Goal: Task Accomplishment & Management: Use online tool/utility

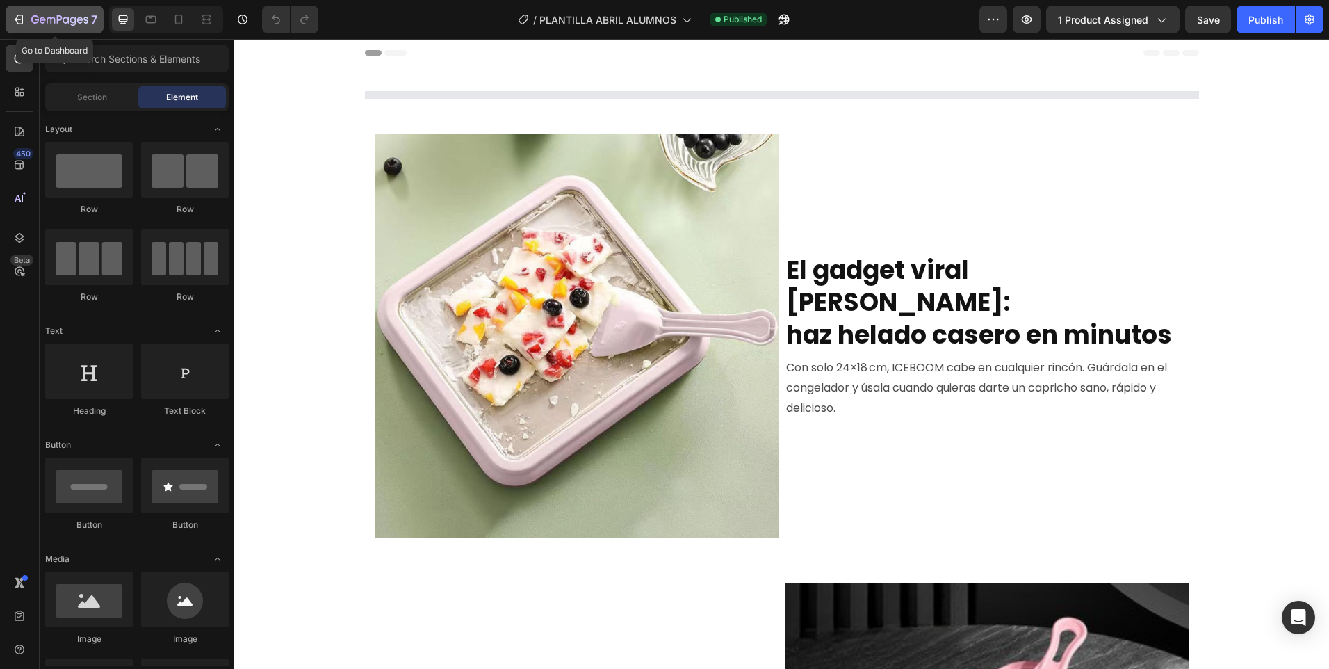
click at [13, 22] on icon "button" at bounding box center [19, 20] width 14 height 14
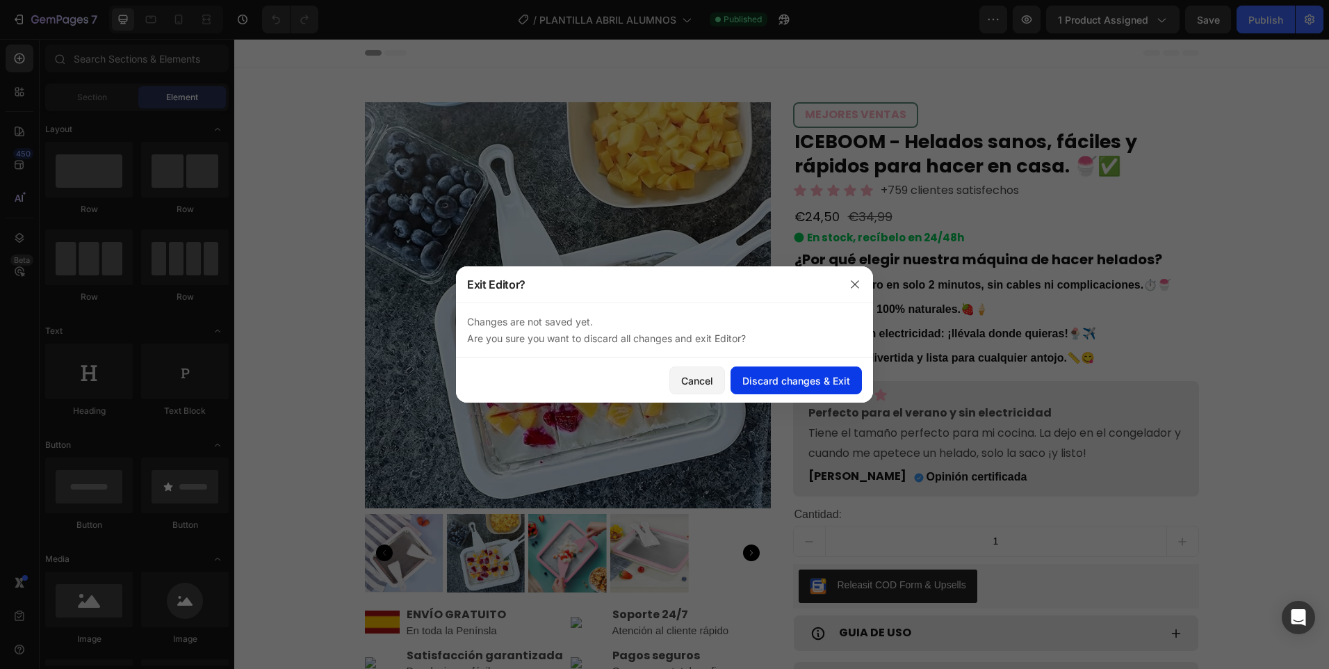
click at [826, 384] on div "Discard changes & Exit" at bounding box center [796, 380] width 108 height 15
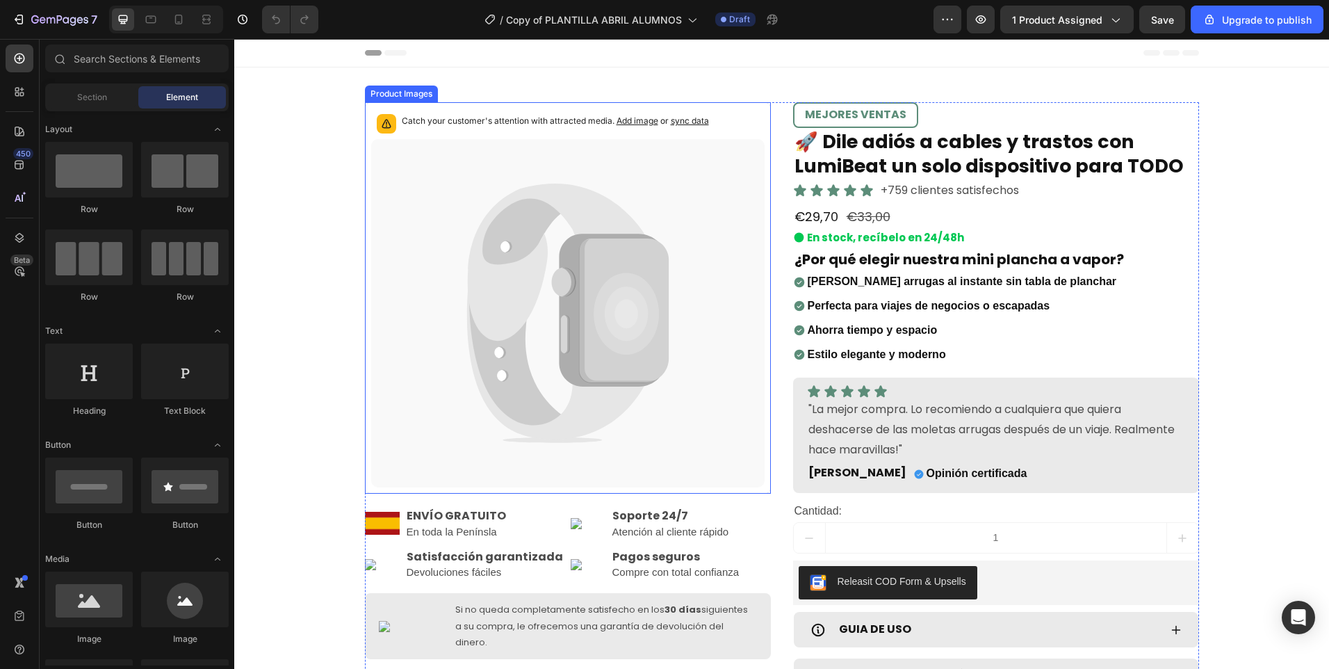
click at [612, 327] on icon at bounding box center [625, 313] width 65 height 81
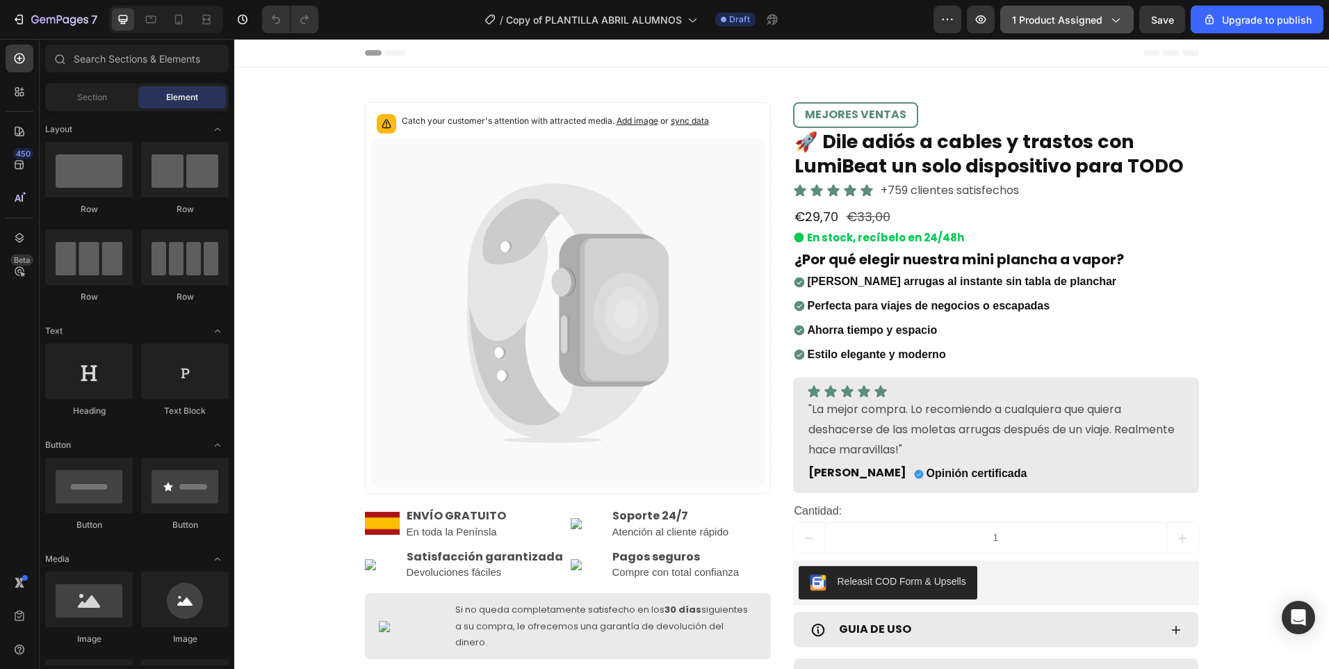
click at [1104, 27] on button "1 product assigned" at bounding box center [1066, 20] width 133 height 28
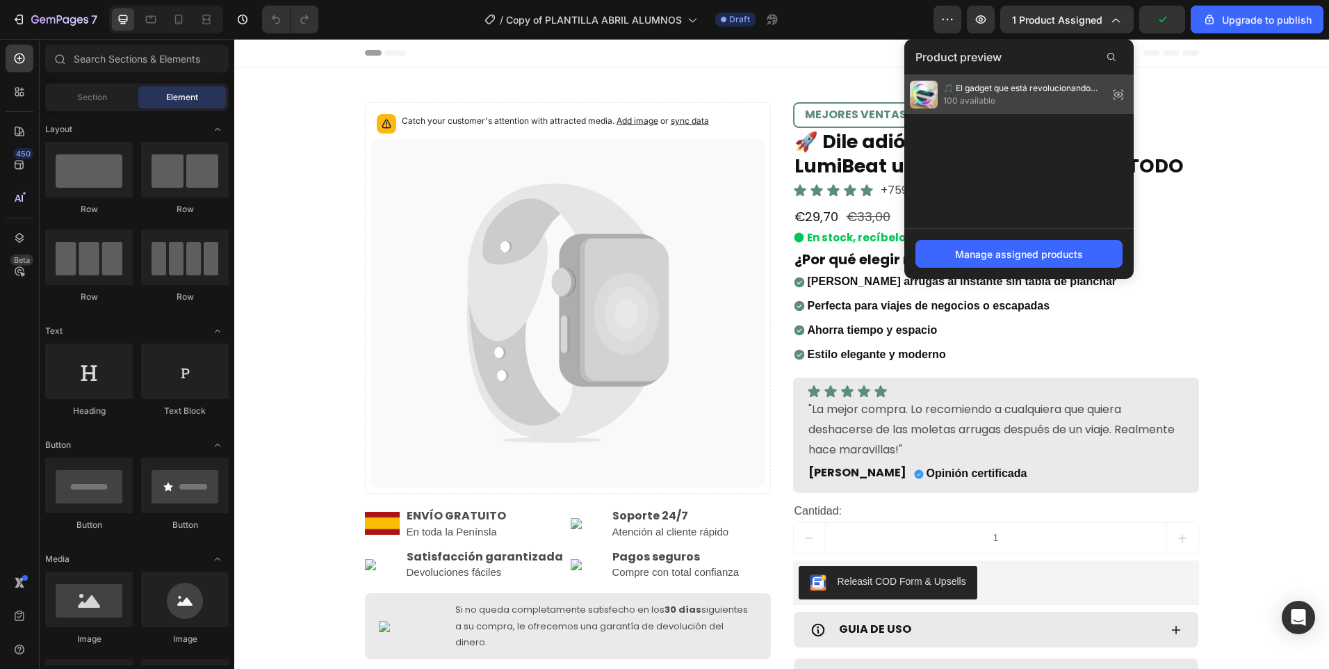
click at [992, 96] on span "100 available" at bounding box center [1023, 101] width 160 height 13
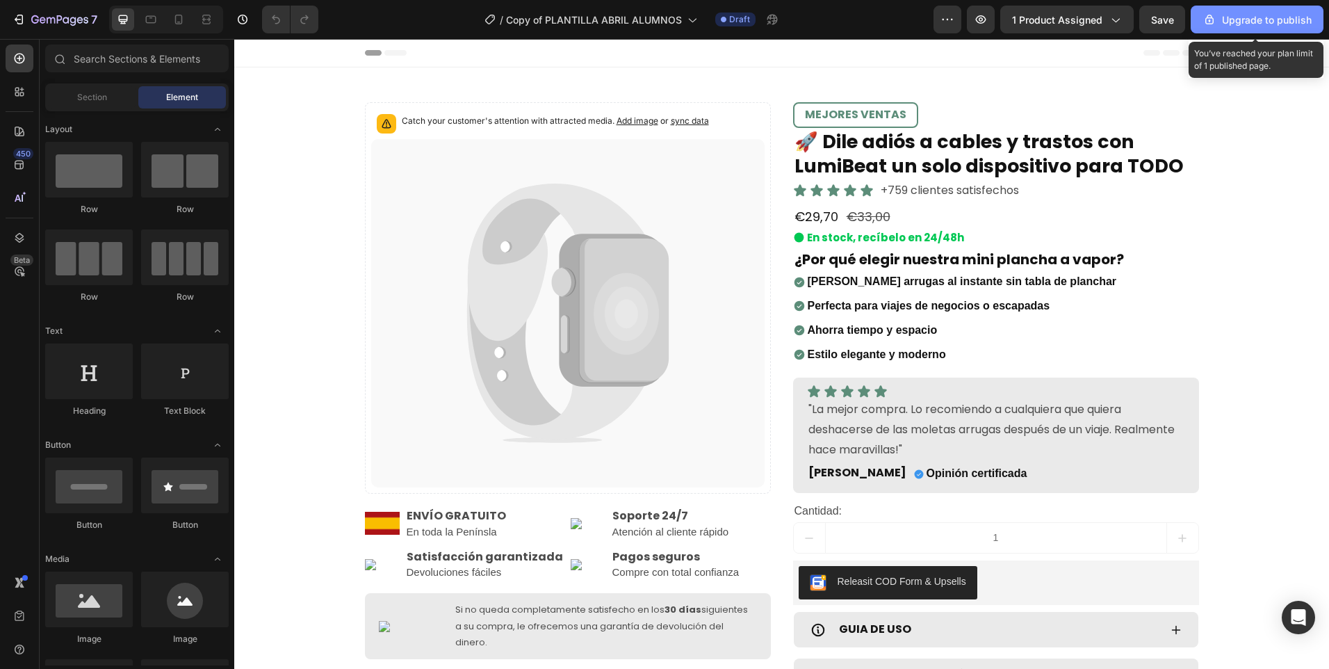
click at [1257, 28] on button "Upgrade to publish" at bounding box center [1256, 20] width 133 height 28
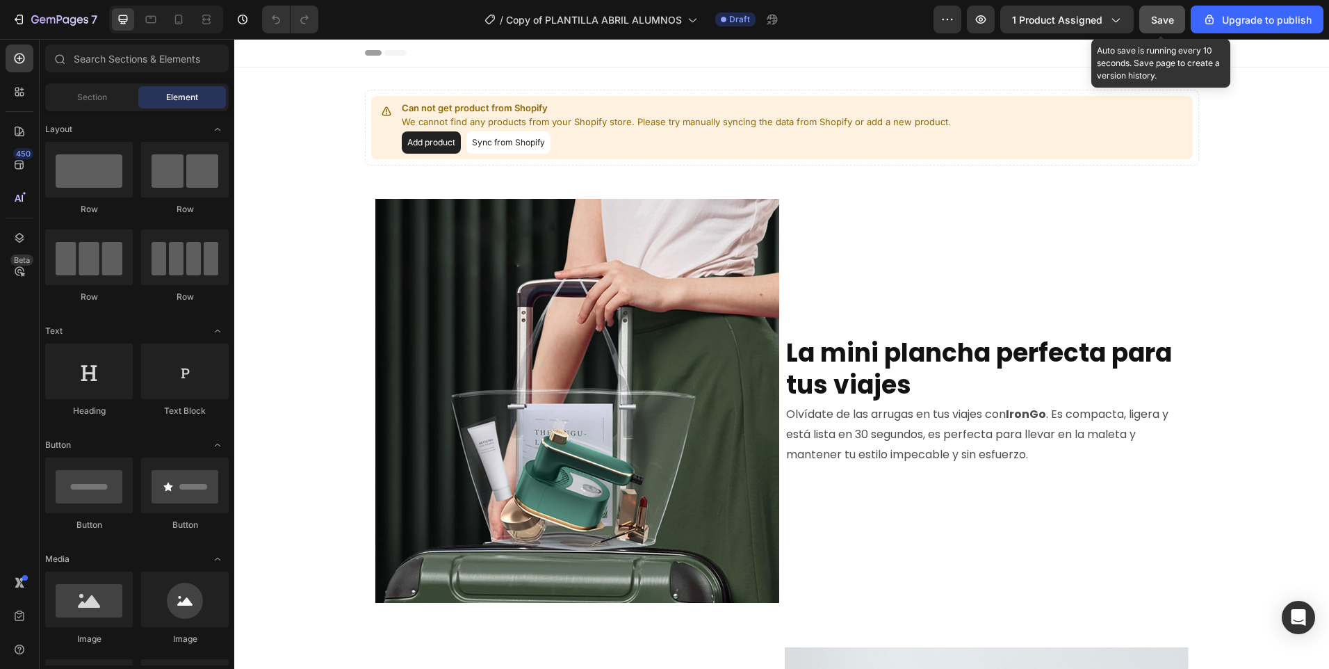
click at [1150, 16] on button "Save" at bounding box center [1162, 20] width 46 height 28
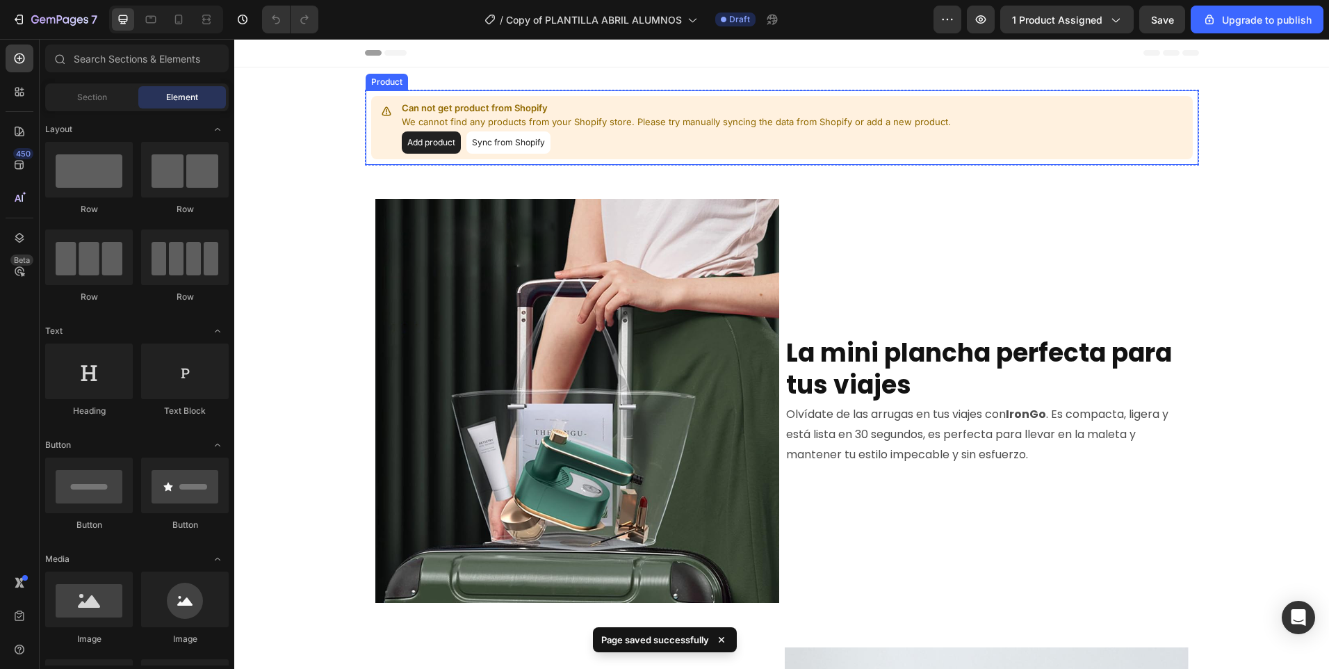
click at [426, 147] on button "Add product" at bounding box center [431, 142] width 59 height 22
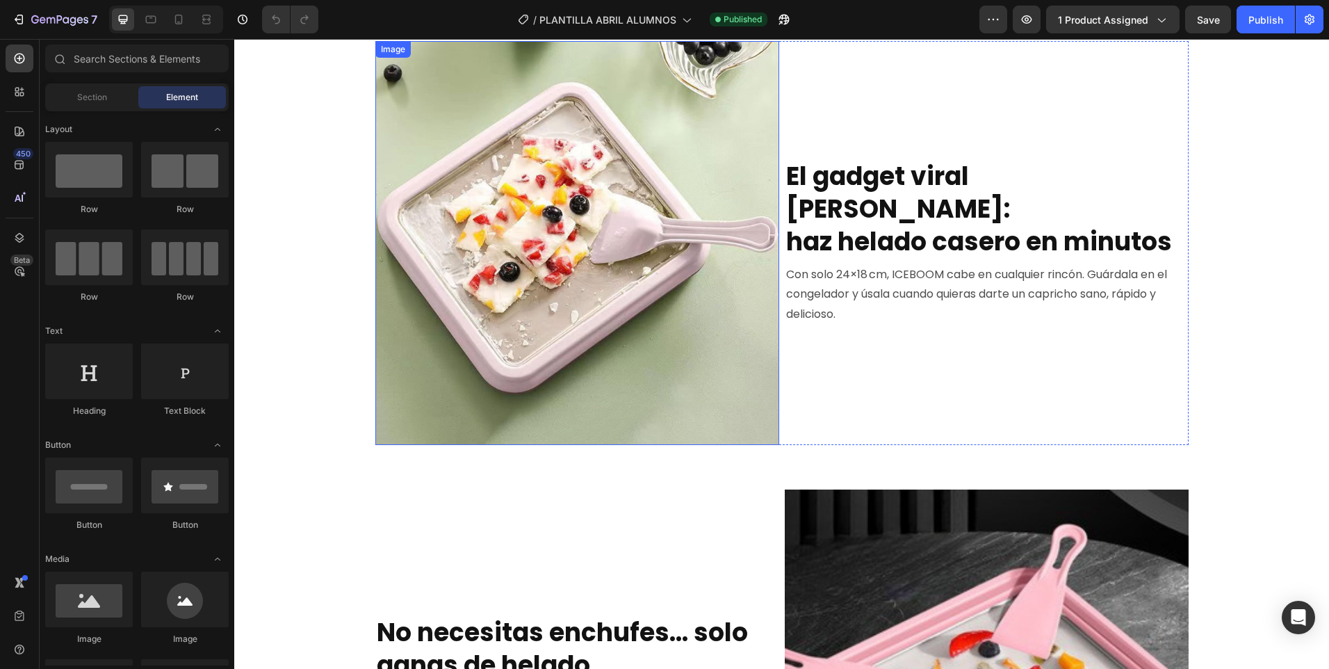
scroll to position [648, 0]
